Goal: Find specific page/section: Find specific page/section

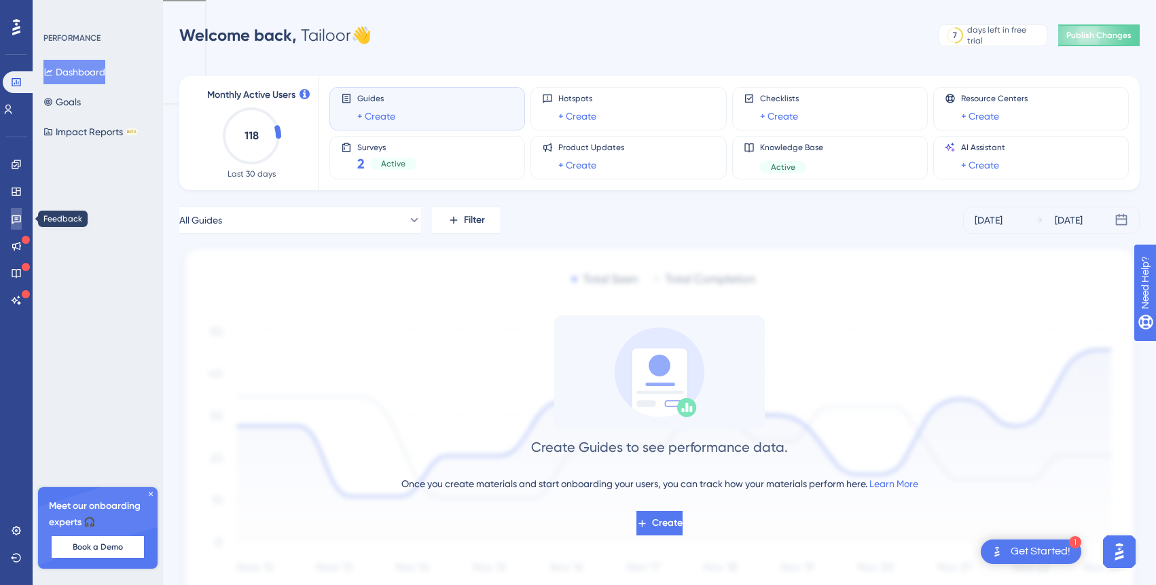
click at [17, 219] on icon at bounding box center [17, 219] width 10 height 9
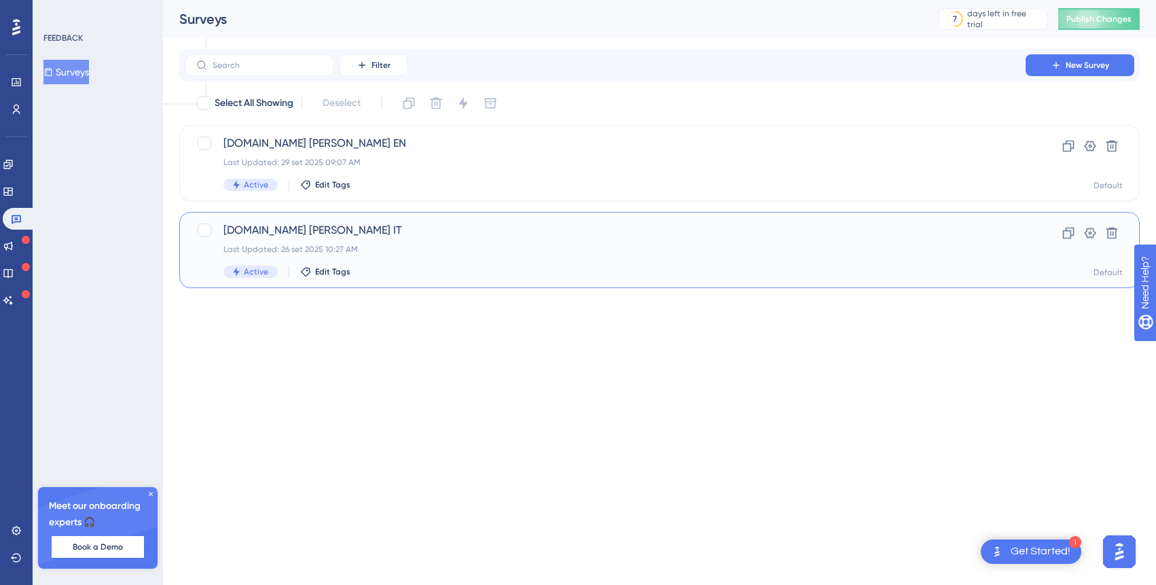
click at [462, 251] on div "Last Updated: 26 set 2025 10:27 AM" at bounding box center [606, 249] width 764 height 11
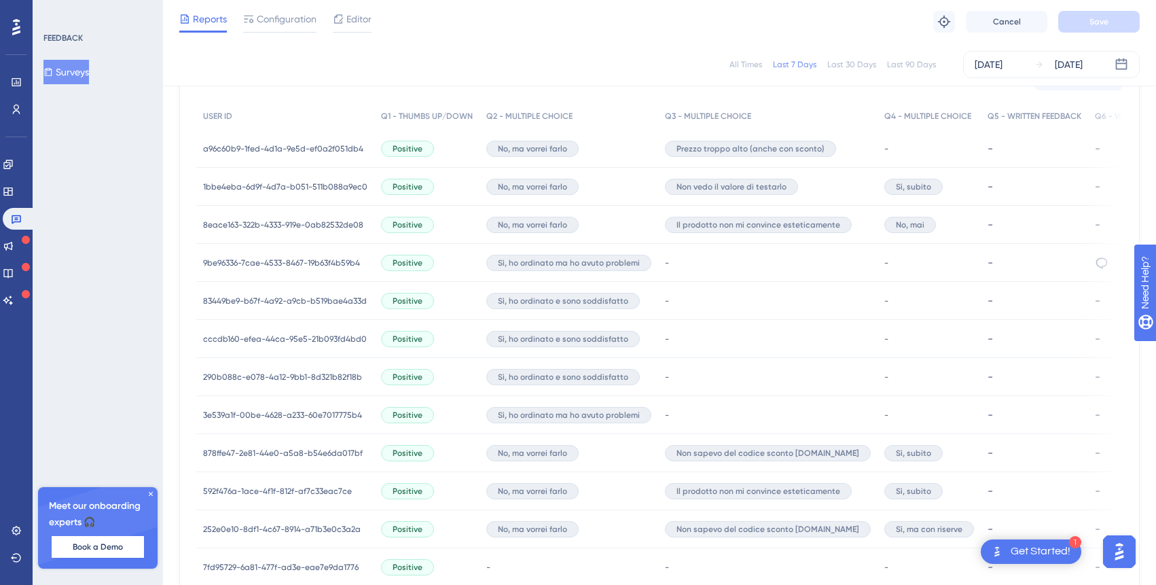
click at [286, 152] on span "a96c60b9-1fed-4d1a-9e5d-ef0a2f051db4" at bounding box center [283, 148] width 160 height 11
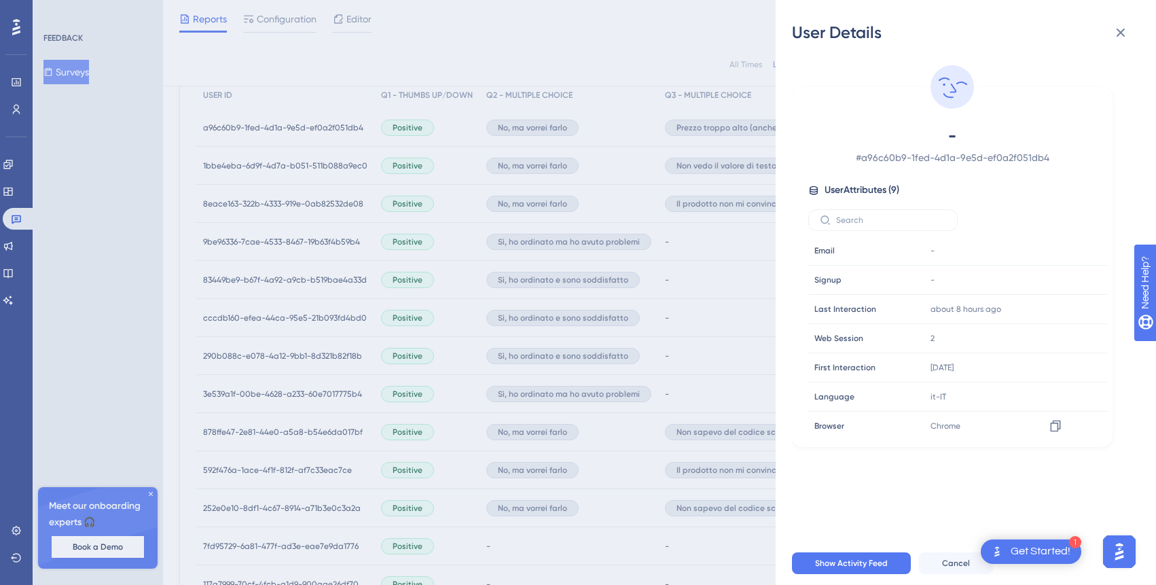
scroll to position [380, 0]
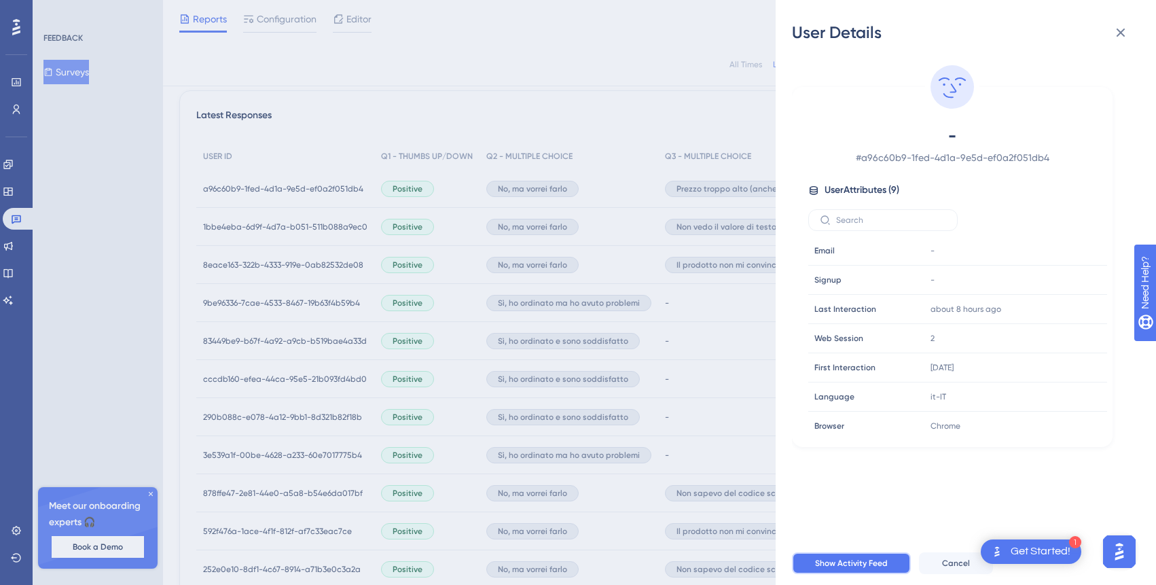
click at [856, 560] on span "Show Activity Feed" at bounding box center [851, 563] width 73 height 11
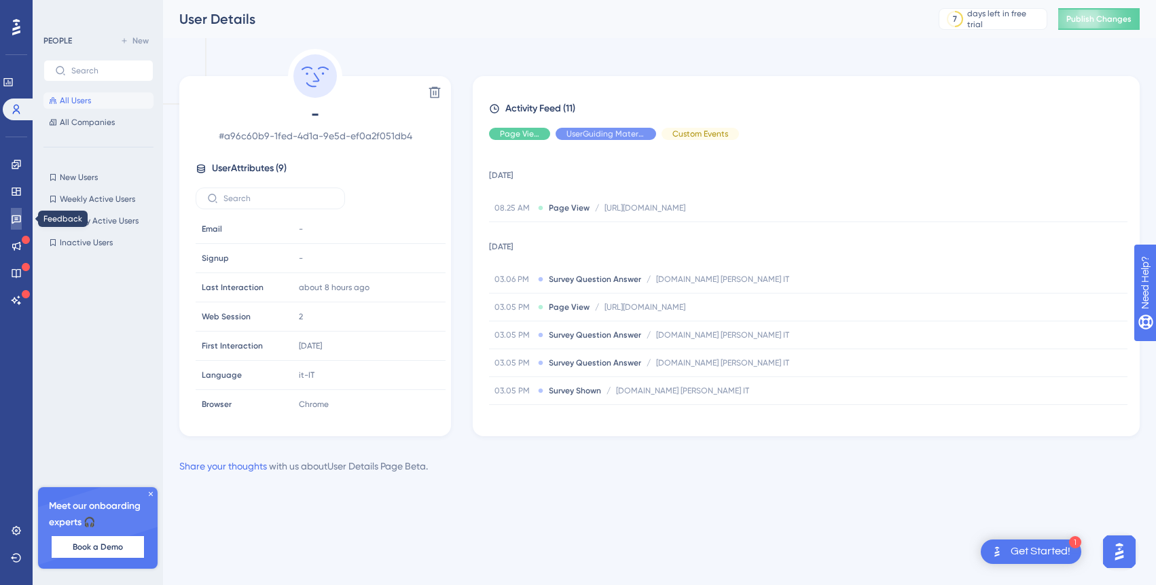
click at [16, 215] on icon at bounding box center [17, 219] width 10 height 9
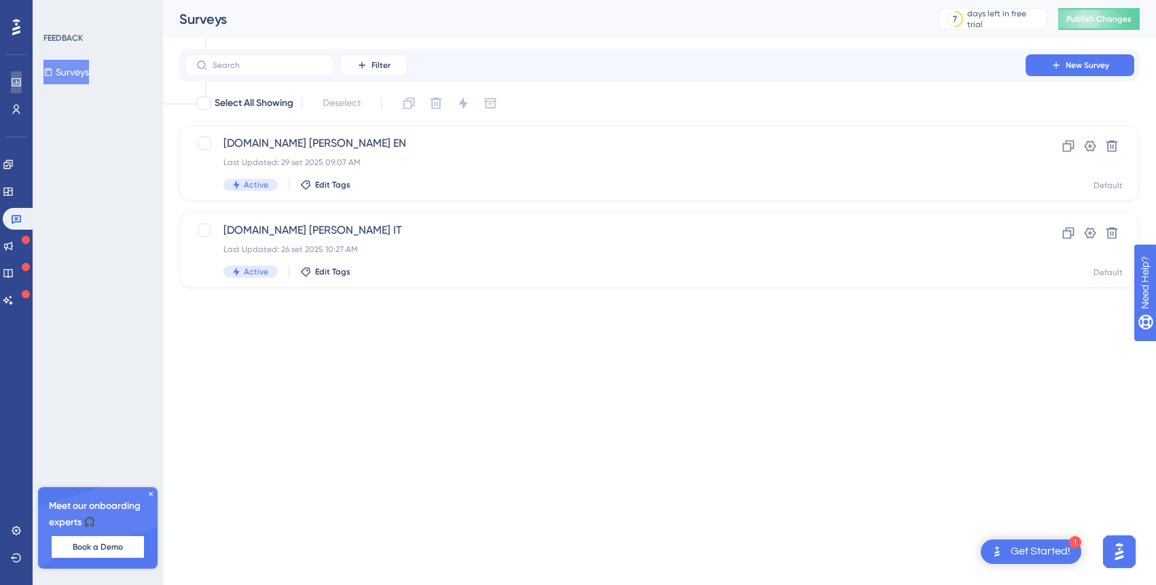
click at [15, 78] on icon at bounding box center [16, 82] width 9 height 8
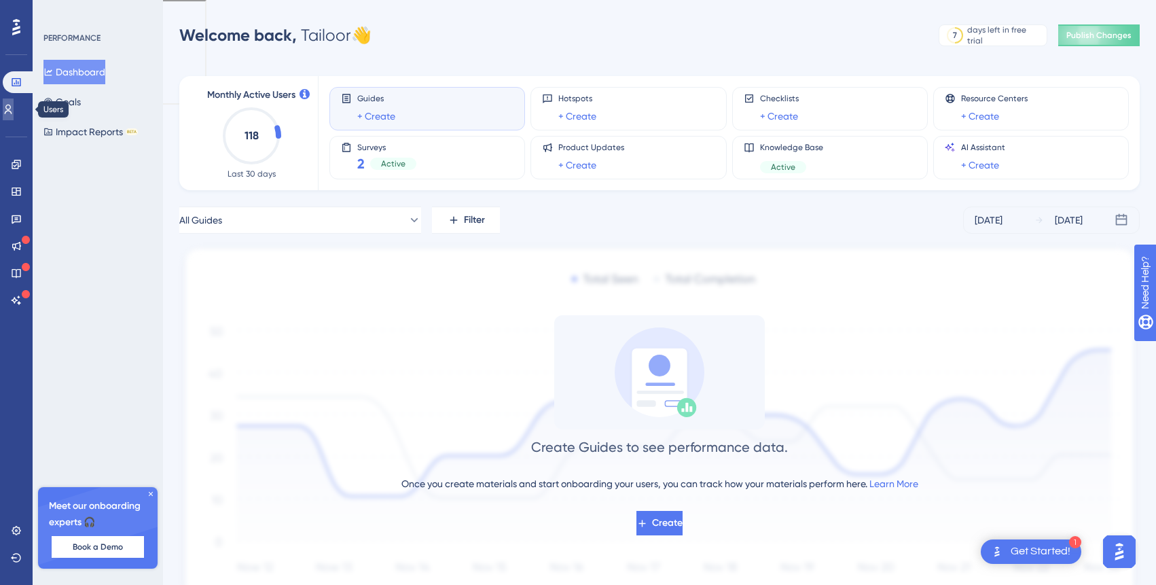
click at [14, 107] on icon at bounding box center [8, 109] width 11 height 11
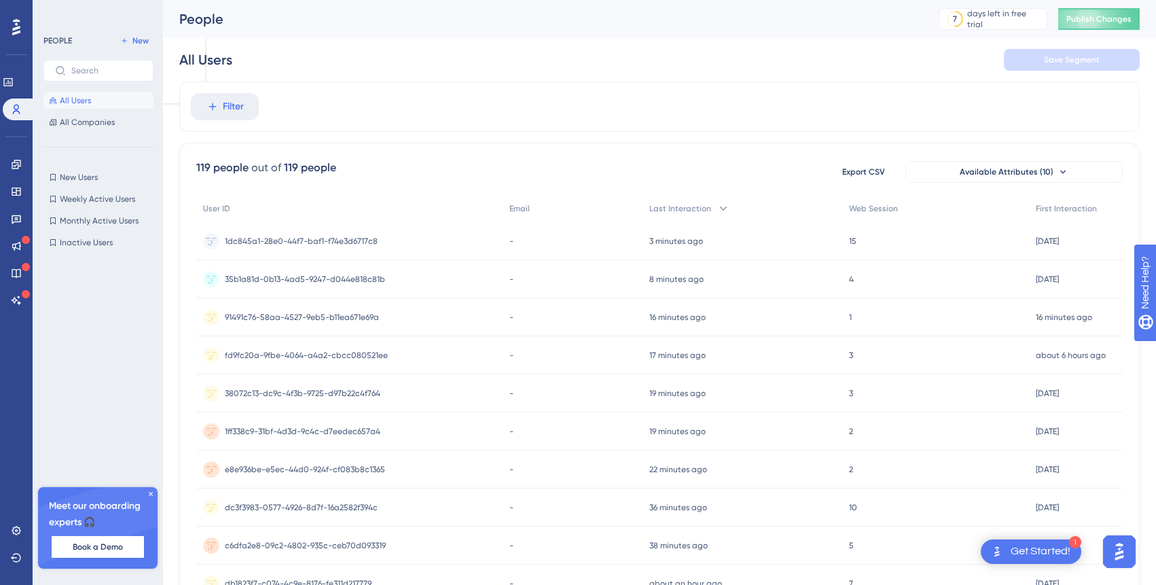
click at [327, 242] on span "1dc845a1-28e0-44f7-baf1-f74e3d6717c8" at bounding box center [301, 241] width 153 height 11
click at [264, 281] on span "35b1a81d-0b13-4ad5-9247-d044e818c81b" at bounding box center [305, 279] width 160 height 11
click at [262, 318] on span "91491c76-58aa-4527-9eb5-b11ea671e69a" at bounding box center [302, 317] width 154 height 11
click at [319, 365] on div "fd9fc20a-9fbe-4064-a4a2-cbcc080521ee fd9fc20a-9fbe-4064-a4a2-cbcc080521ee" at bounding box center [306, 355] width 163 height 38
click at [1109, 22] on button "Publish Changes" at bounding box center [1100, 19] width 82 height 22
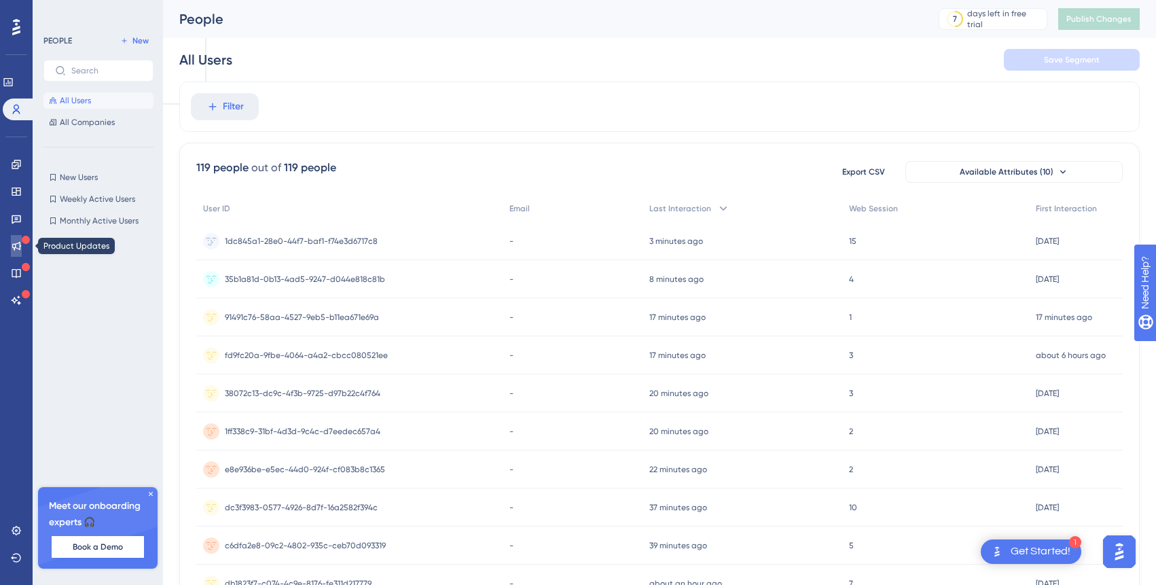
click at [18, 243] on icon at bounding box center [16, 246] width 9 height 9
